Goal: Information Seeking & Learning: Learn about a topic

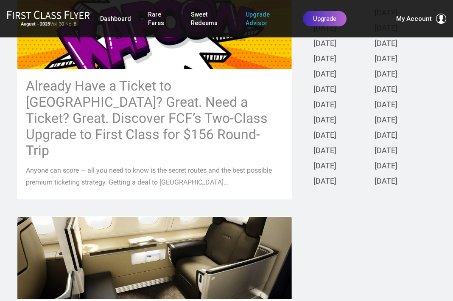
scroll to position [276, 0]
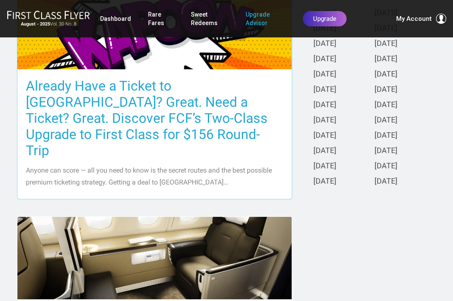
click at [127, 104] on h3 "Already Have a Ticket to [GEOGRAPHIC_DATA]? Great. Need a Ticket? Great. Discov…" at bounding box center [155, 118] width 258 height 81
click at [135, 109] on h3 "Already Have a Ticket to [GEOGRAPHIC_DATA]? Great. Need a Ticket? Great. Discov…" at bounding box center [155, 118] width 258 height 81
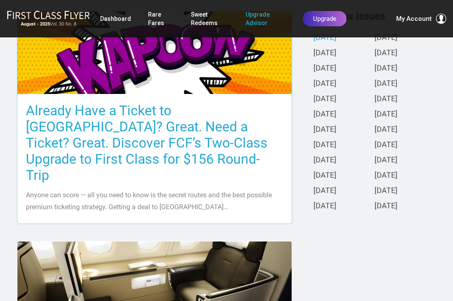
click at [135, 109] on h3 "Already Have a Ticket to [GEOGRAPHIC_DATA]? Great. Need a Ticket? Great. Discov…" at bounding box center [155, 142] width 258 height 81
click at [86, 102] on h3 "Already Have a Ticket to [GEOGRAPHIC_DATA]? Great. Need a Ticket? Great. Discov…" at bounding box center [155, 142] width 258 height 81
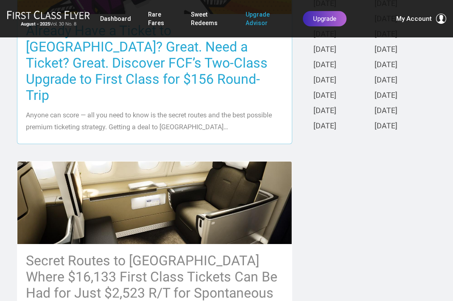
click at [86, 56] on h3 "Already Have a Ticket to [GEOGRAPHIC_DATA]? Great. Need a Ticket? Great. Discov…" at bounding box center [155, 63] width 258 height 81
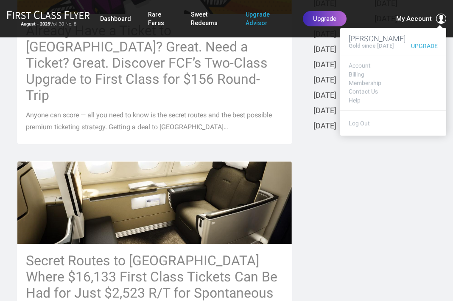
click at [416, 19] on span "My Account" at bounding box center [415, 19] width 36 height 10
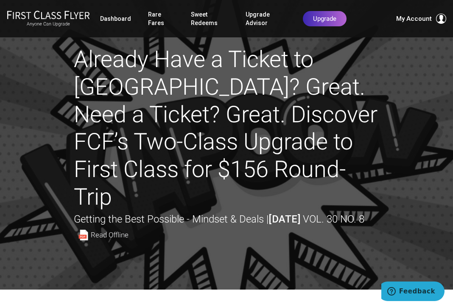
click at [313, 35] on div "Anyone Can Upgrade Dashboard Rare Fares Sweet Redeems Upgrade Advisor Profile L…" at bounding box center [226, 18] width 453 height 37
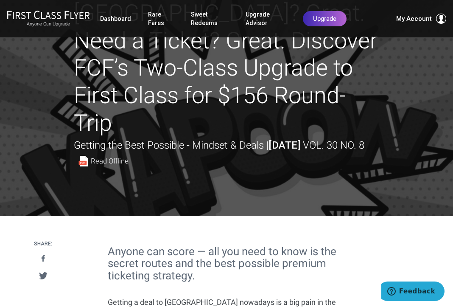
scroll to position [76, 0]
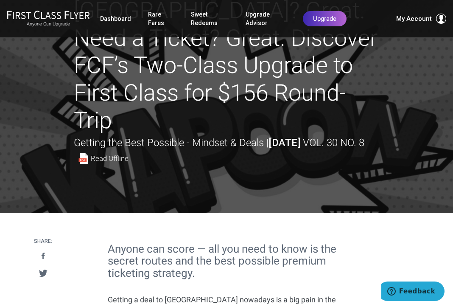
click at [129, 155] on span "Read Offline" at bounding box center [110, 158] width 38 height 7
click at [89, 153] on img at bounding box center [83, 158] width 11 height 11
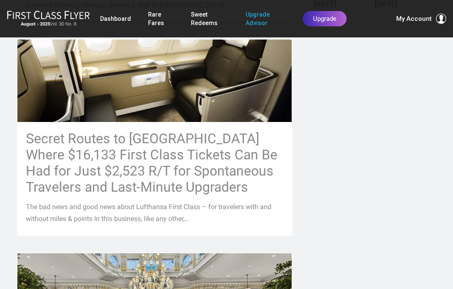
scroll to position [475, 7]
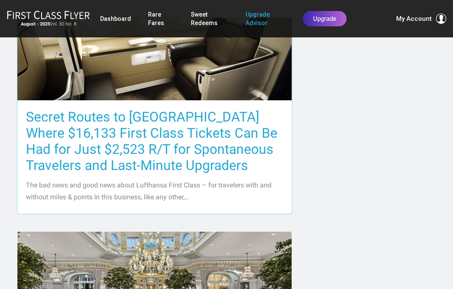
click at [167, 109] on h3 "Secret Routes to Europe Where $16,133 First Class Tickets Can Be Had for Just $…" at bounding box center [155, 141] width 258 height 65
click at [171, 109] on h3 "Secret Routes to Europe Where $16,133 First Class Tickets Can Be Had for Just $…" at bounding box center [155, 141] width 258 height 65
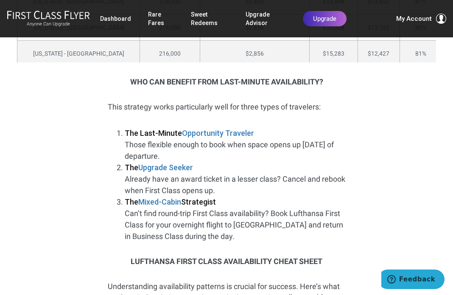
scroll to position [2649, 0]
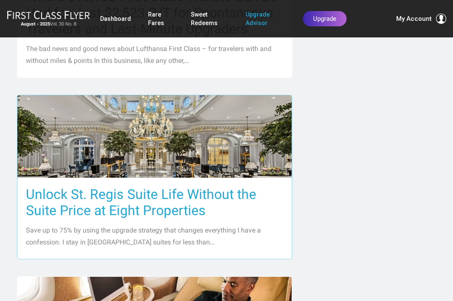
scroll to position [614, 0]
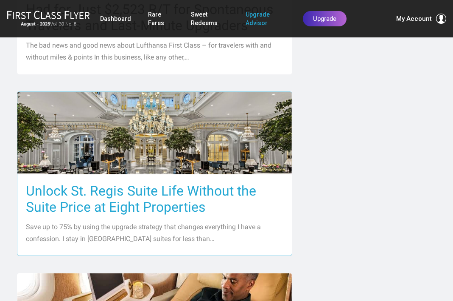
click at [169, 183] on h3 "Unlock St. Regis Suite Life Without the Suite Price at Eight Properties" at bounding box center [155, 199] width 258 height 32
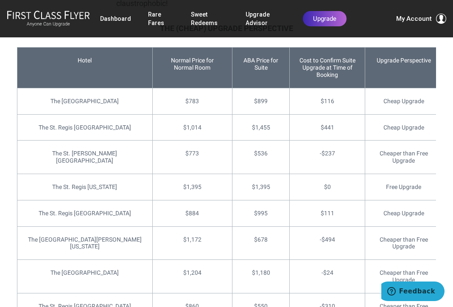
scroll to position [2103, 0]
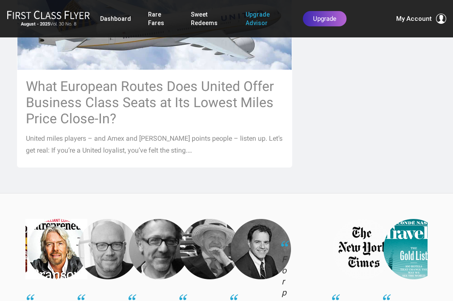
scroll to position [1074, 7]
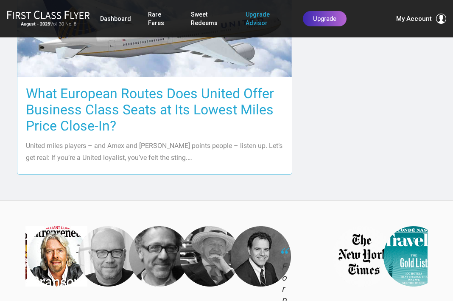
click at [107, 85] on h3 "What European Routes Does United Offer Business Class Seats at Its Lowest Miles…" at bounding box center [155, 109] width 258 height 48
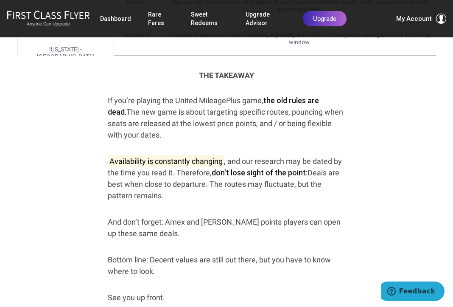
scroll to position [1546, 0]
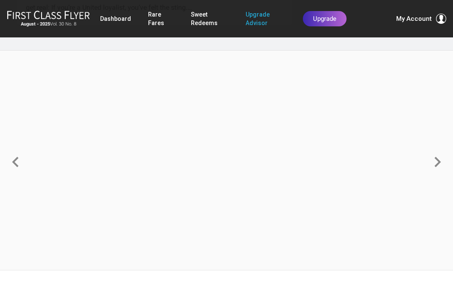
scroll to position [1229, 9]
